Goal: Task Accomplishment & Management: Manage account settings

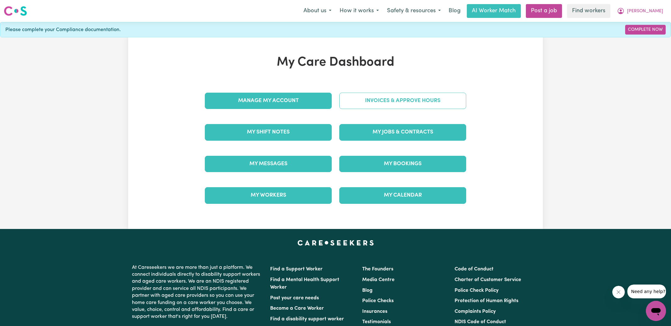
click at [370, 105] on link "Invoices & Approve Hours" at bounding box center [402, 101] width 127 height 16
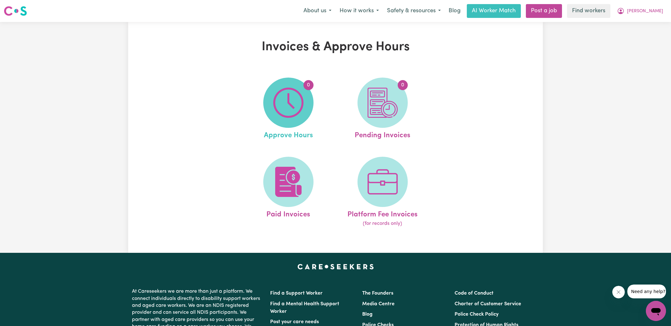
click at [284, 111] on img at bounding box center [288, 103] width 30 height 30
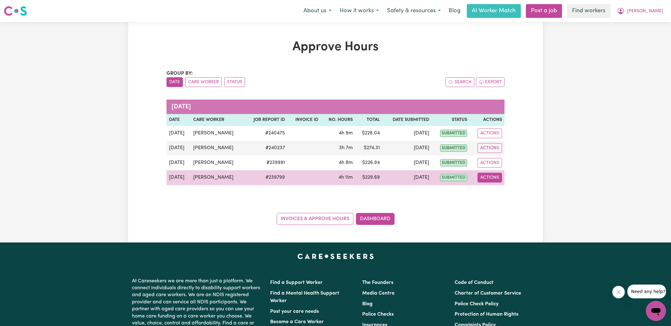
click at [497, 177] on button "Actions" at bounding box center [489, 178] width 24 height 10
click at [500, 186] on link "View Job Report" at bounding box center [506, 192] width 54 height 13
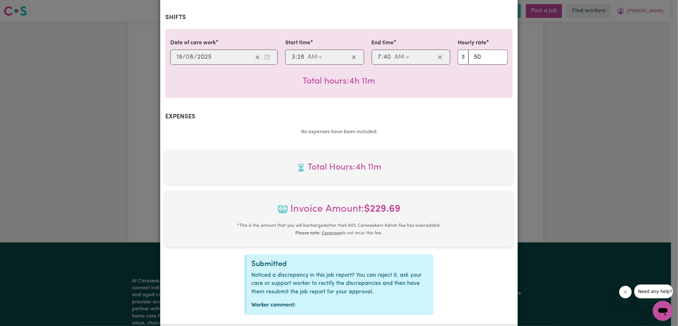
scroll to position [166, 0]
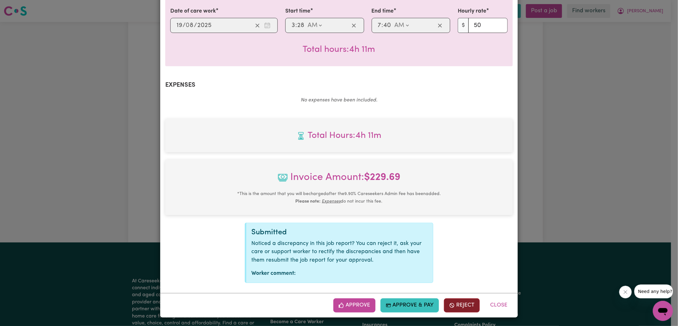
click at [460, 302] on button "Reject" at bounding box center [462, 305] width 36 height 14
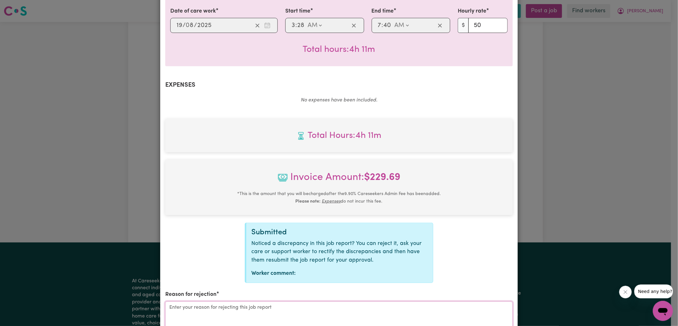
click at [314, 307] on textarea "Reason for rejection" at bounding box center [338, 324] width 347 height 47
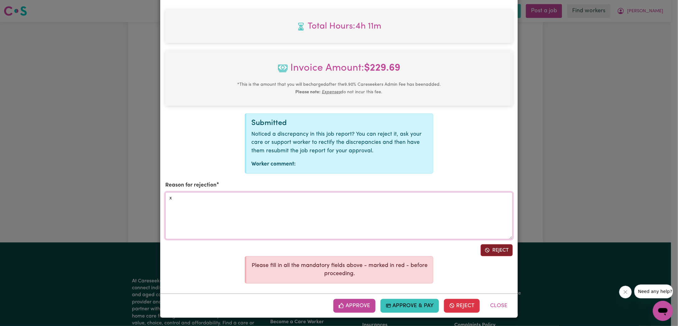
type textarea "x"
click at [495, 251] on button "Reject" at bounding box center [497, 250] width 32 height 12
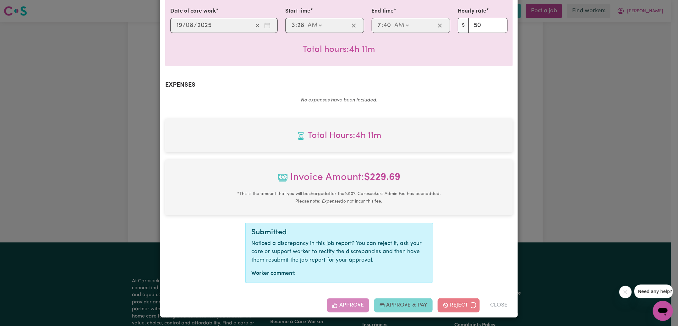
click at [534, 228] on div "Job Report # 239799 - [PERSON_NAME] Summary Job report # 239799 Client name: [P…" at bounding box center [339, 163] width 678 height 326
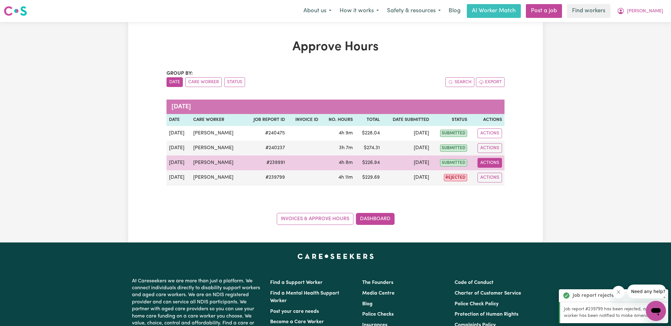
drag, startPoint x: 492, startPoint y: 161, endPoint x: 490, endPoint y: 166, distance: 5.2
click at [491, 161] on button "Actions" at bounding box center [489, 163] width 24 height 10
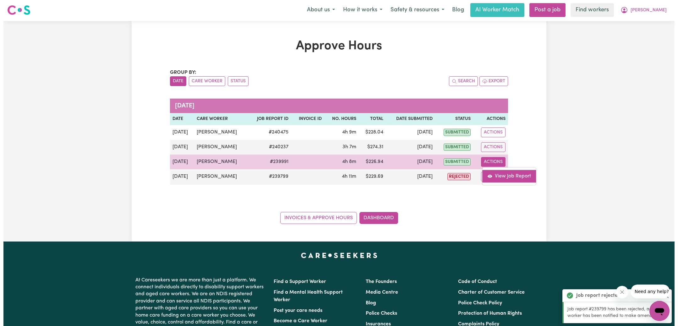
scroll to position [0, 0]
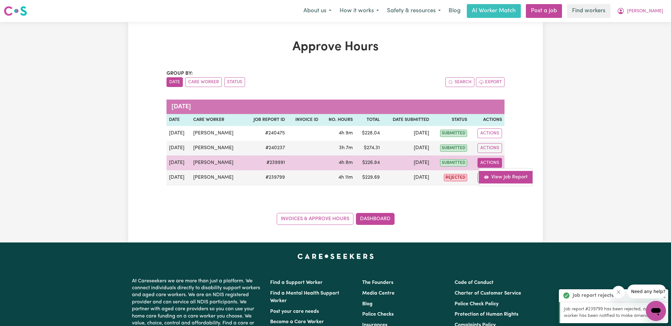
click at [501, 178] on link "View Job Report" at bounding box center [506, 177] width 54 height 13
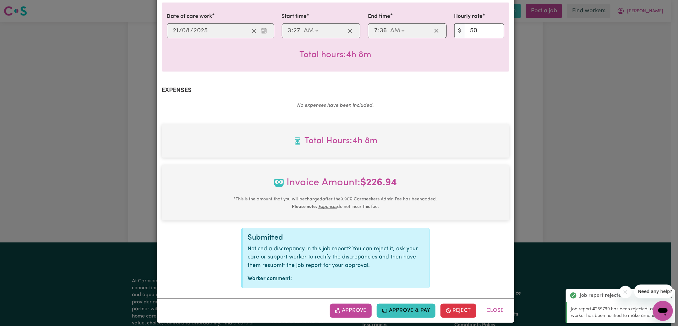
scroll to position [166, 0]
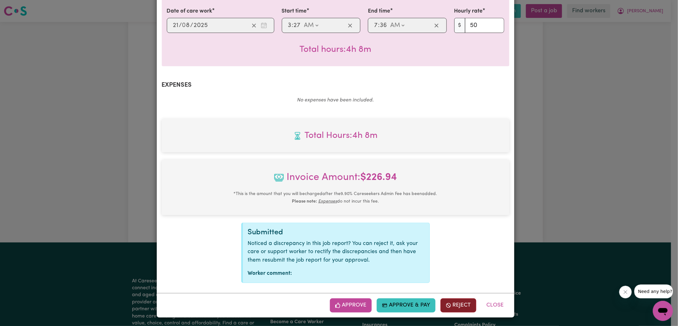
click at [455, 303] on button "Reject" at bounding box center [458, 305] width 36 height 14
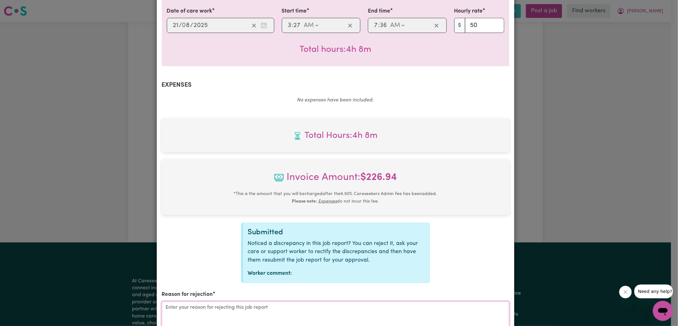
drag, startPoint x: 323, startPoint y: 303, endPoint x: 328, endPoint y: 296, distance: 8.8
click at [323, 303] on textarea "Reason for rejection" at bounding box center [335, 324] width 347 height 47
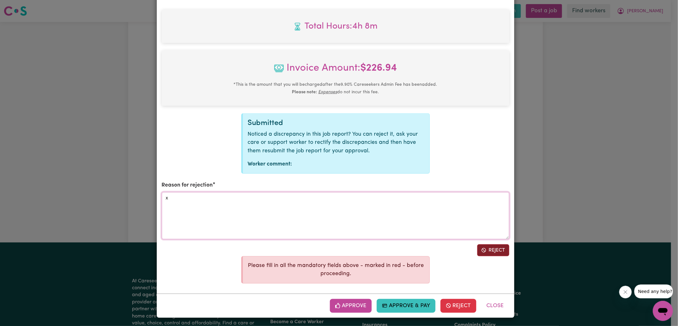
type textarea "x"
drag, startPoint x: 481, startPoint y: 249, endPoint x: 505, endPoint y: 232, distance: 30.0
click at [481, 249] on icon "Reject job report" at bounding box center [483, 250] width 5 height 5
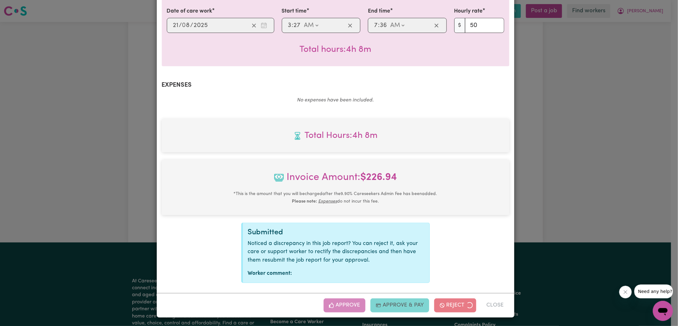
click at [560, 192] on div "Job Report # 239991 - [PERSON_NAME] Summary Job report # 239991 Client name: [P…" at bounding box center [339, 163] width 678 height 326
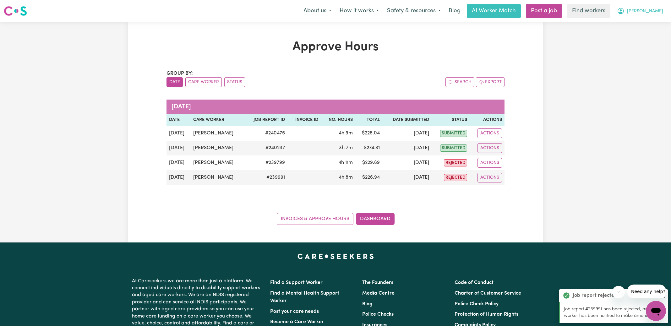
click at [622, 9] on icon "My Account" at bounding box center [621, 10] width 2 height 2
click at [635, 36] on link "Logout" at bounding box center [642, 36] width 50 height 12
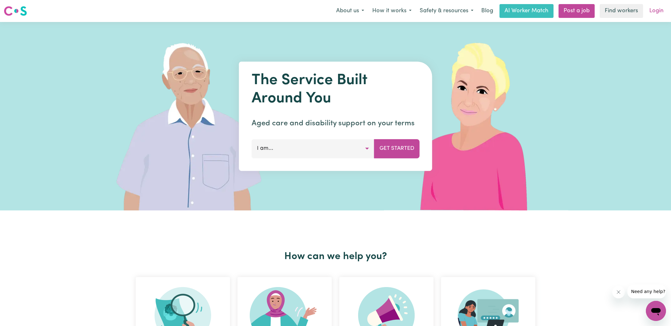
click at [654, 9] on link "Login" at bounding box center [656, 11] width 22 height 14
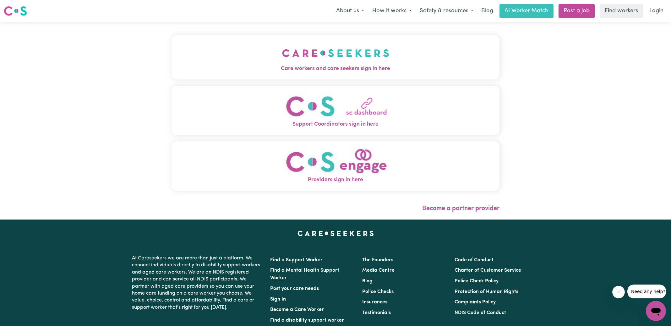
click at [290, 65] on span "Care workers and care seekers sign in here" at bounding box center [335, 69] width 328 height 8
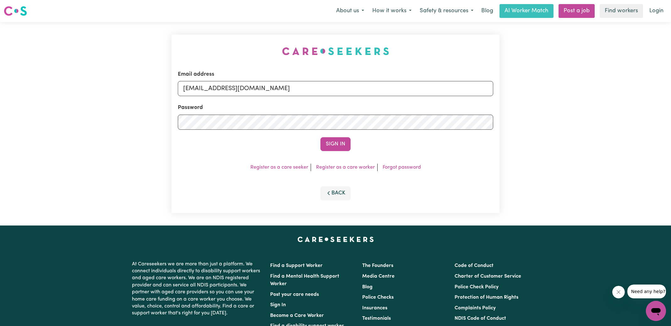
click at [236, 52] on div "Email address [EMAIL_ADDRESS][DOMAIN_NAME] Password Sign In Register as a care …" at bounding box center [335, 124] width 335 height 204
drag, startPoint x: 221, startPoint y: 89, endPoint x: 533, endPoint y: 110, distance: 312.2
click at [533, 110] on div "Email address [EMAIL_ADDRESS][DOMAIN_NAME] Password Sign In Register as a care …" at bounding box center [335, 124] width 671 height 204
type input "SUPERUSER~[EMAIL_ADDRESS][DOMAIN_NAME]"
click at [320, 137] on button "Sign In" at bounding box center [335, 144] width 30 height 14
